Goal: Check status: Check status

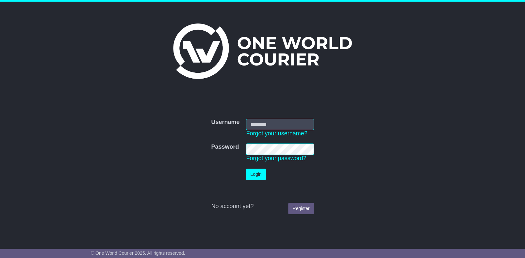
type input "**********"
drag, startPoint x: 255, startPoint y: 173, endPoint x: 260, endPoint y: 172, distance: 4.3
click at [255, 173] on button "Login" at bounding box center [256, 174] width 20 height 11
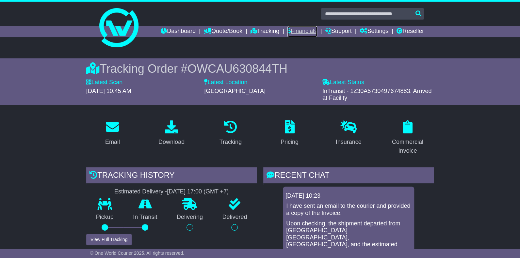
click at [306, 31] on link "Financials" at bounding box center [302, 31] width 30 height 11
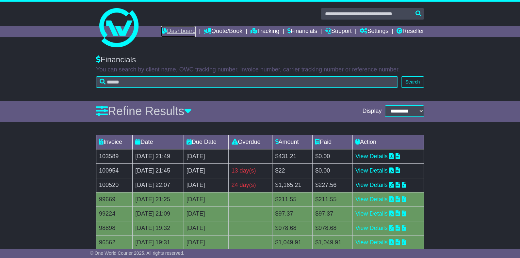
click at [168, 29] on link "Dashboard" at bounding box center [178, 31] width 35 height 11
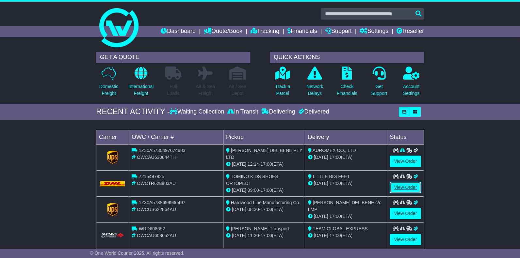
click at [407, 185] on link "View Order" at bounding box center [405, 187] width 31 height 11
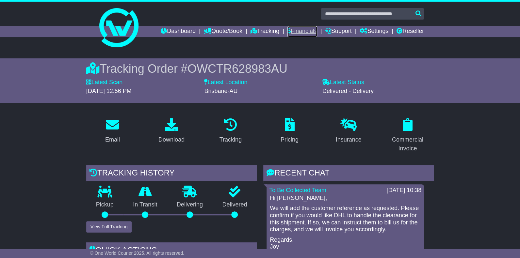
click at [299, 30] on link "Financials" at bounding box center [302, 31] width 30 height 11
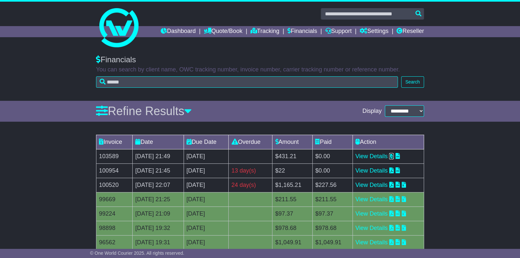
click at [393, 155] on icon at bounding box center [391, 156] width 5 height 6
